Goal: Information Seeking & Learning: Learn about a topic

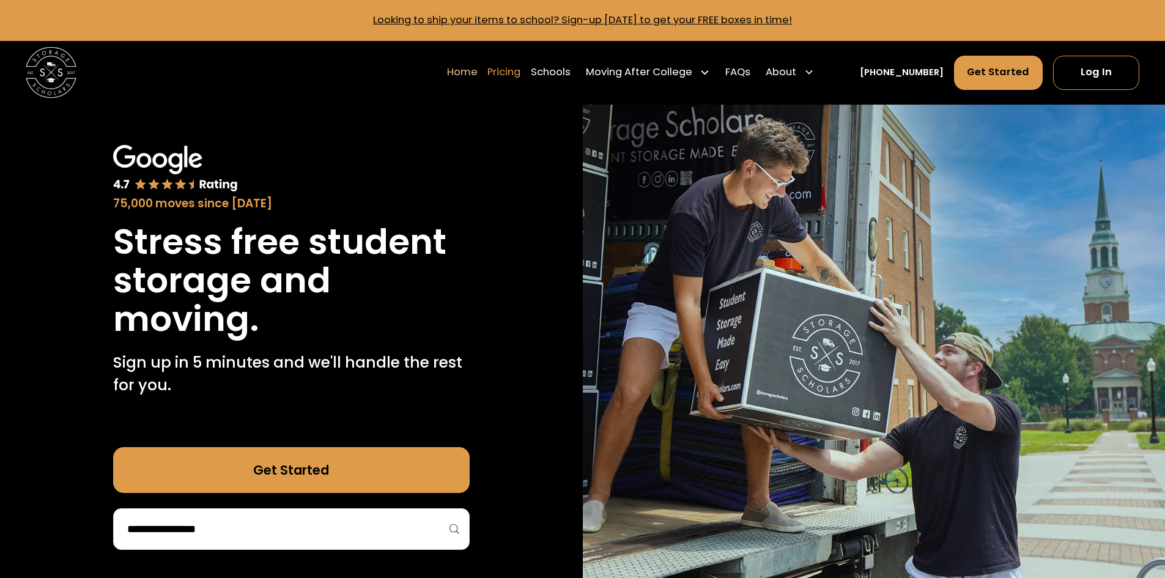
click at [520, 76] on link "Pricing" at bounding box center [503, 71] width 33 height 35
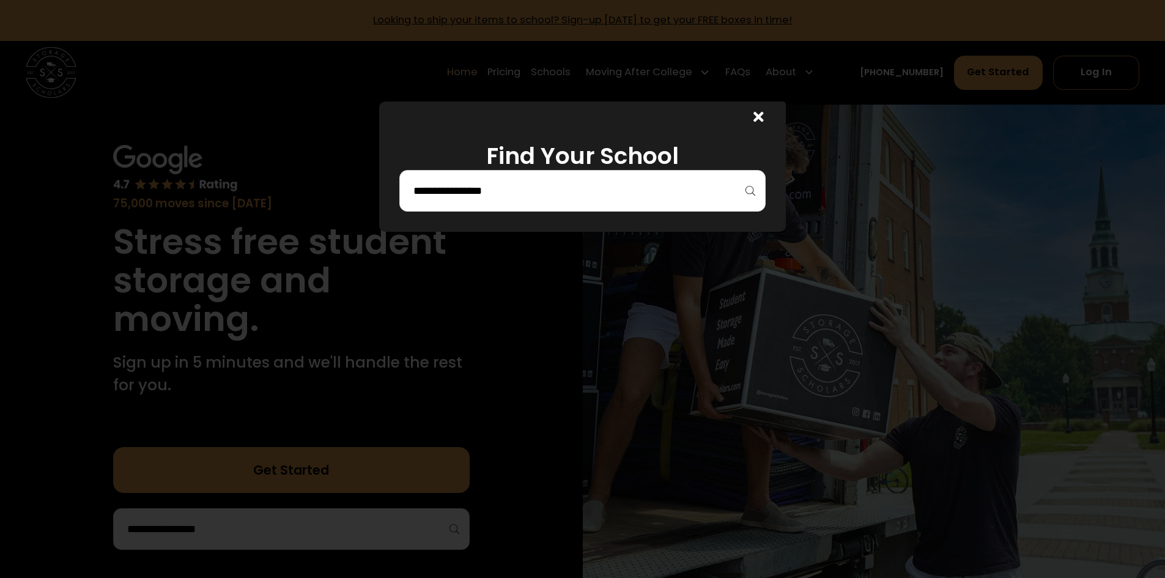
click at [550, 187] on input "search" at bounding box center [582, 190] width 341 height 21
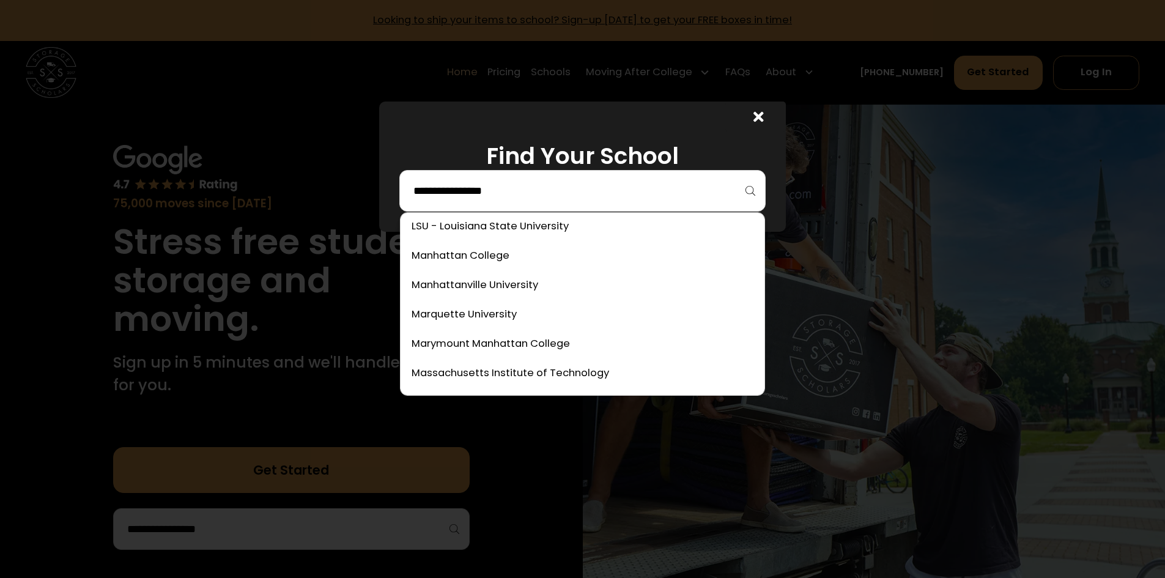
scroll to position [3058, 0]
click at [469, 255] on link at bounding box center [582, 256] width 354 height 27
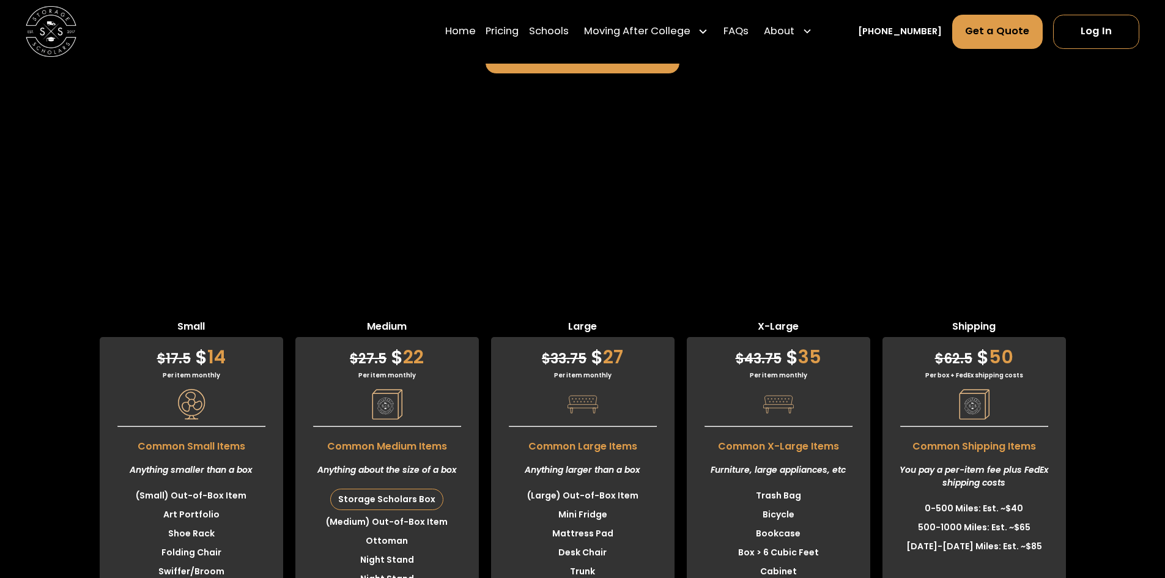
scroll to position [3233, 0]
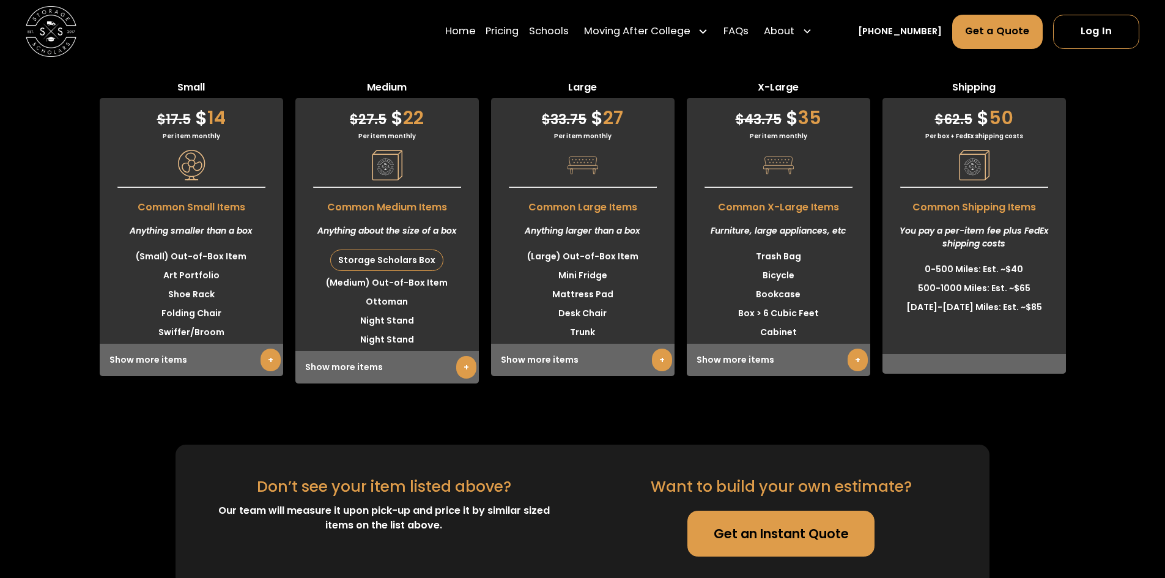
click at [464, 356] on link "+" at bounding box center [466, 367] width 20 height 23
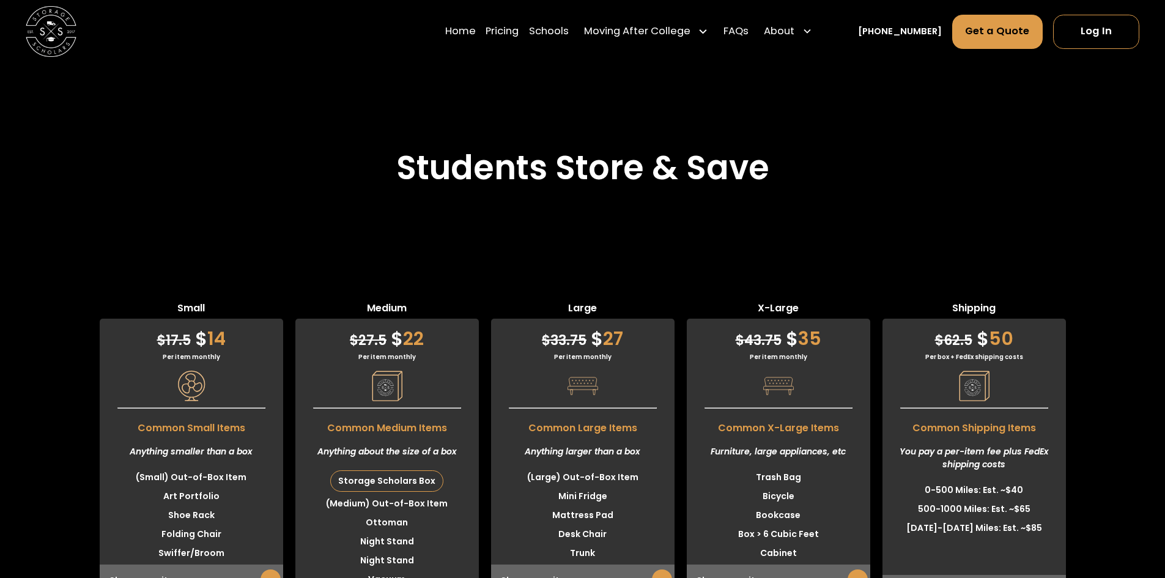
scroll to position [3111, 0]
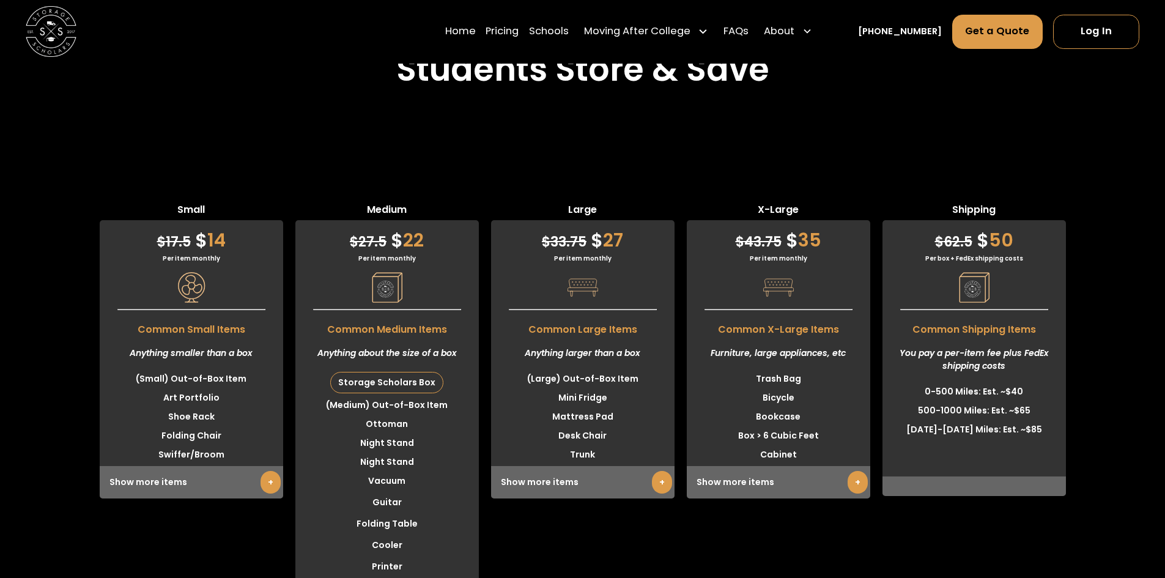
click at [656, 471] on link "+" at bounding box center [662, 482] width 20 height 23
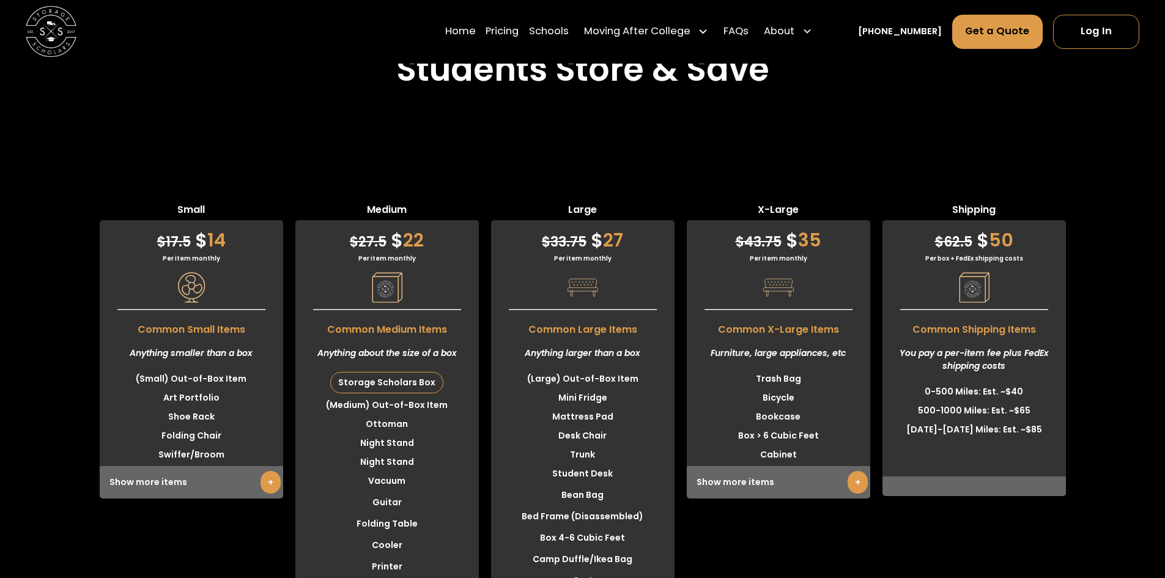
click at [577, 464] on li "Student Desk" at bounding box center [582, 473] width 183 height 19
click at [570, 316] on span "Common Large Items" at bounding box center [582, 326] width 183 height 21
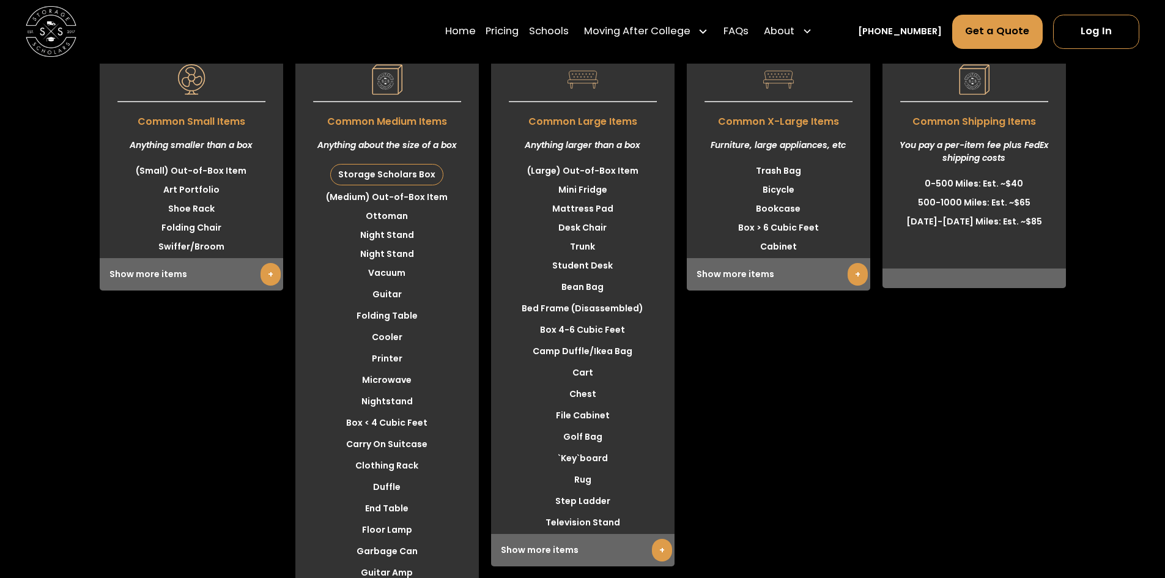
scroll to position [3539, 0]
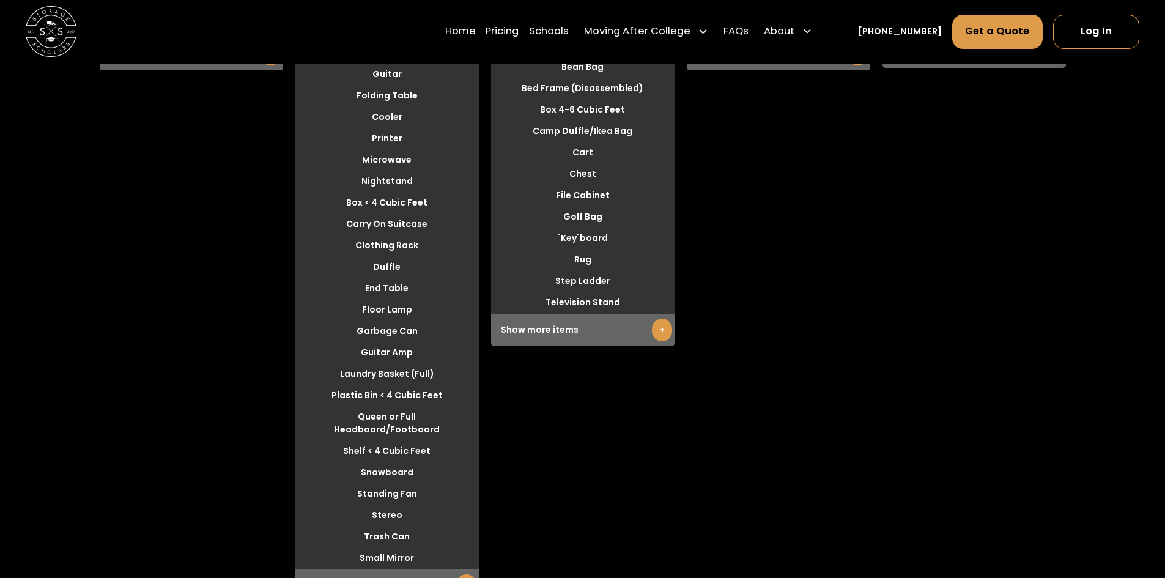
click at [533, 314] on div "Show more items +" at bounding box center [582, 330] width 183 height 32
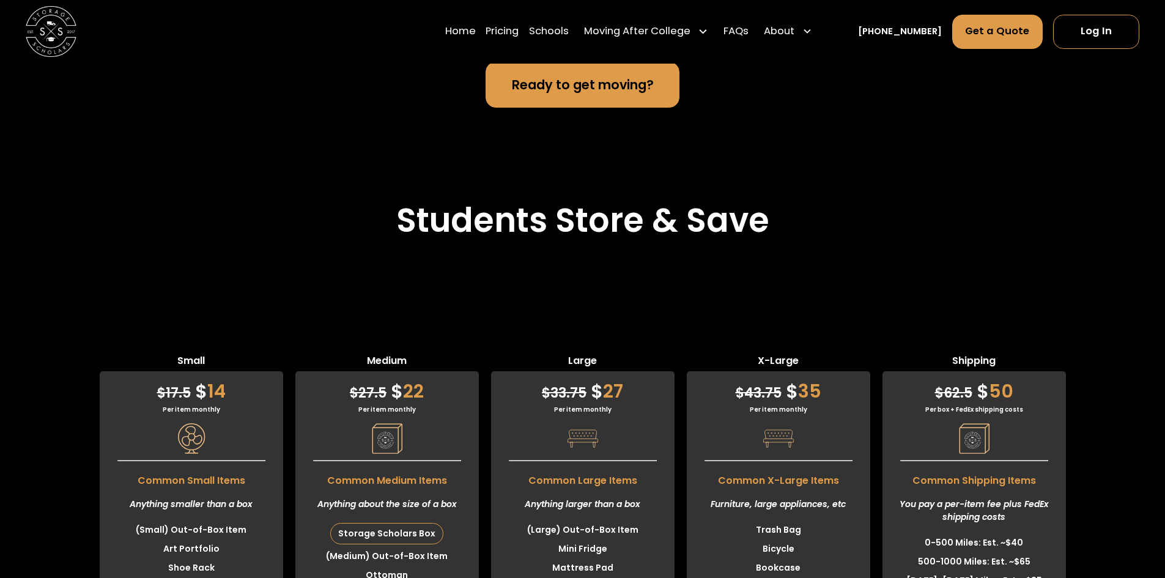
scroll to position [2805, 0]
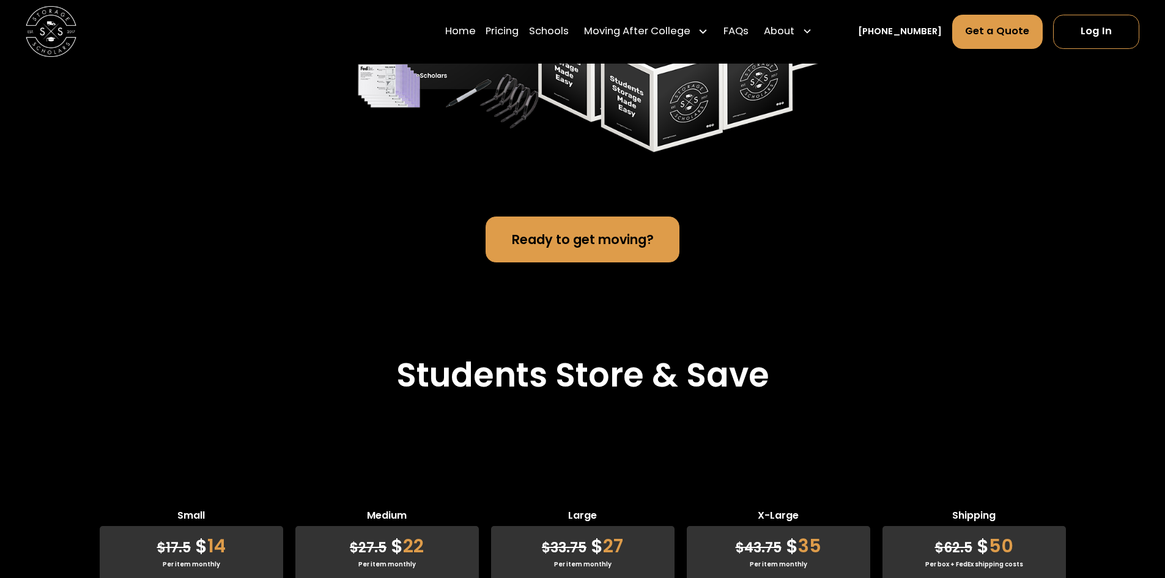
click at [390, 508] on span "Medium" at bounding box center [386, 517] width 183 height 18
